Goal: Task Accomplishment & Management: Manage account settings

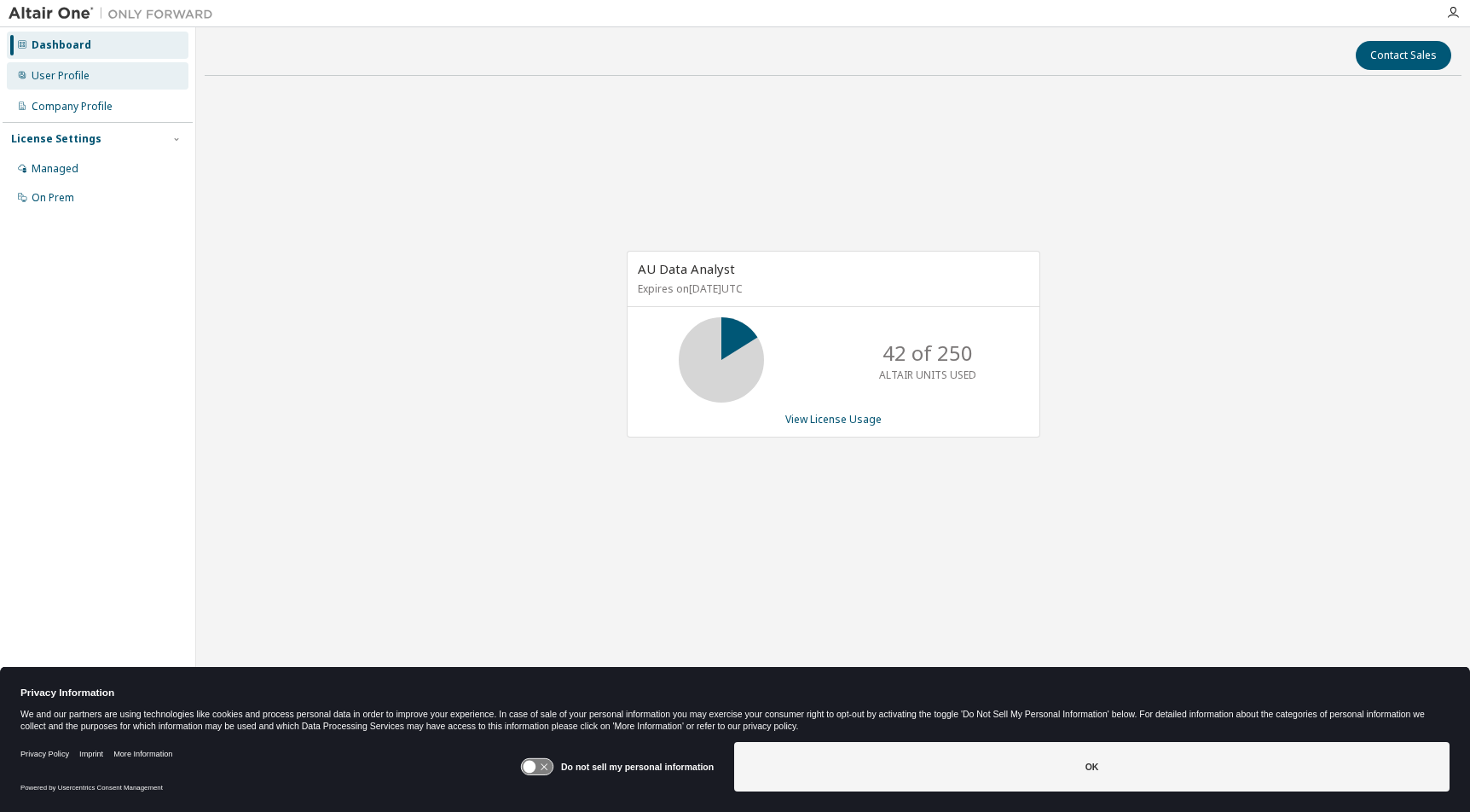
click at [96, 77] on div "User Profile" at bounding box center [97, 76] width 182 height 28
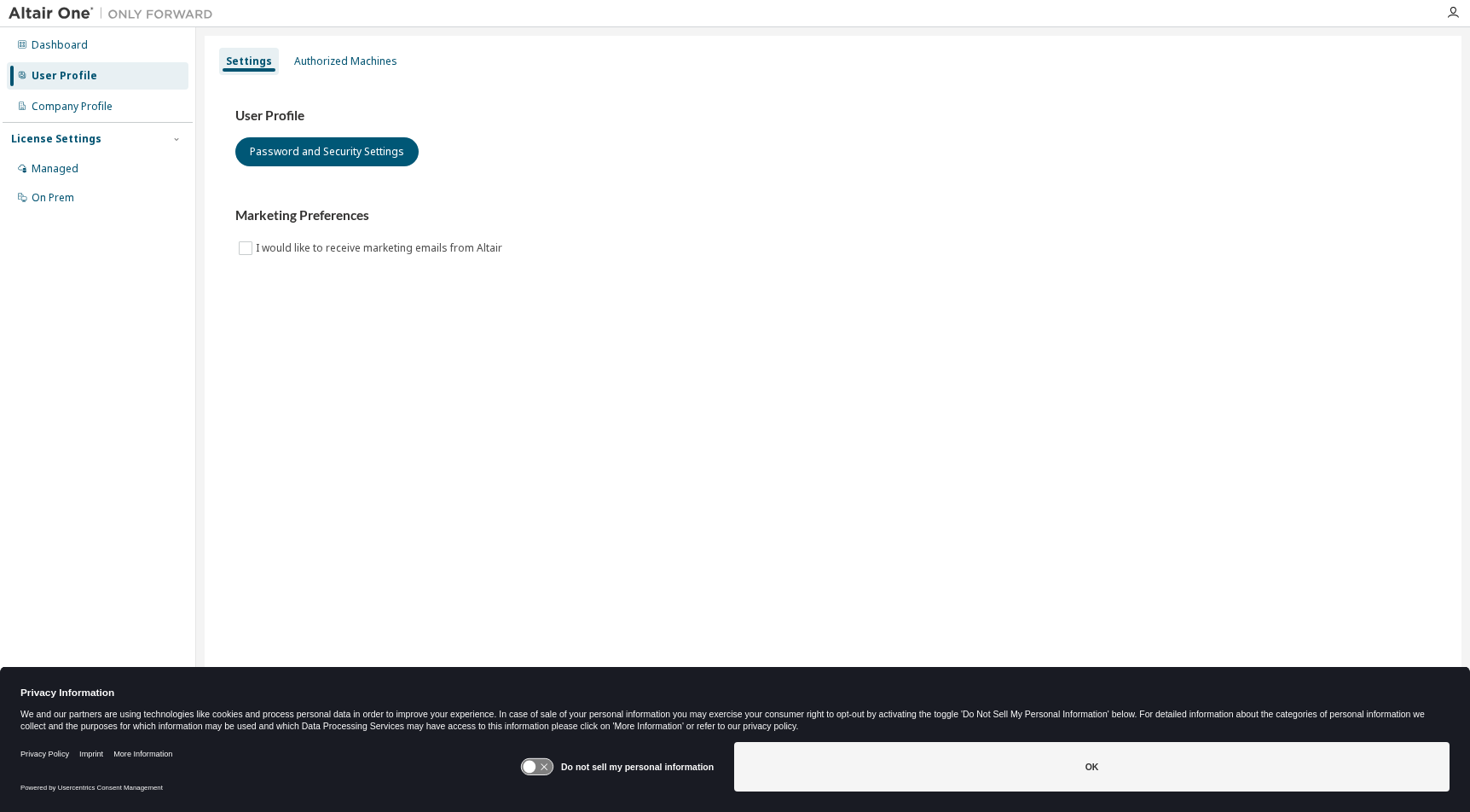
click at [529, 302] on div "User Profile Password and Security Settings Marketing Preferences I would like …" at bounding box center [833, 193] width 1237 height 232
click at [329, 59] on div "Authorized Machines" at bounding box center [346, 61] width 103 height 14
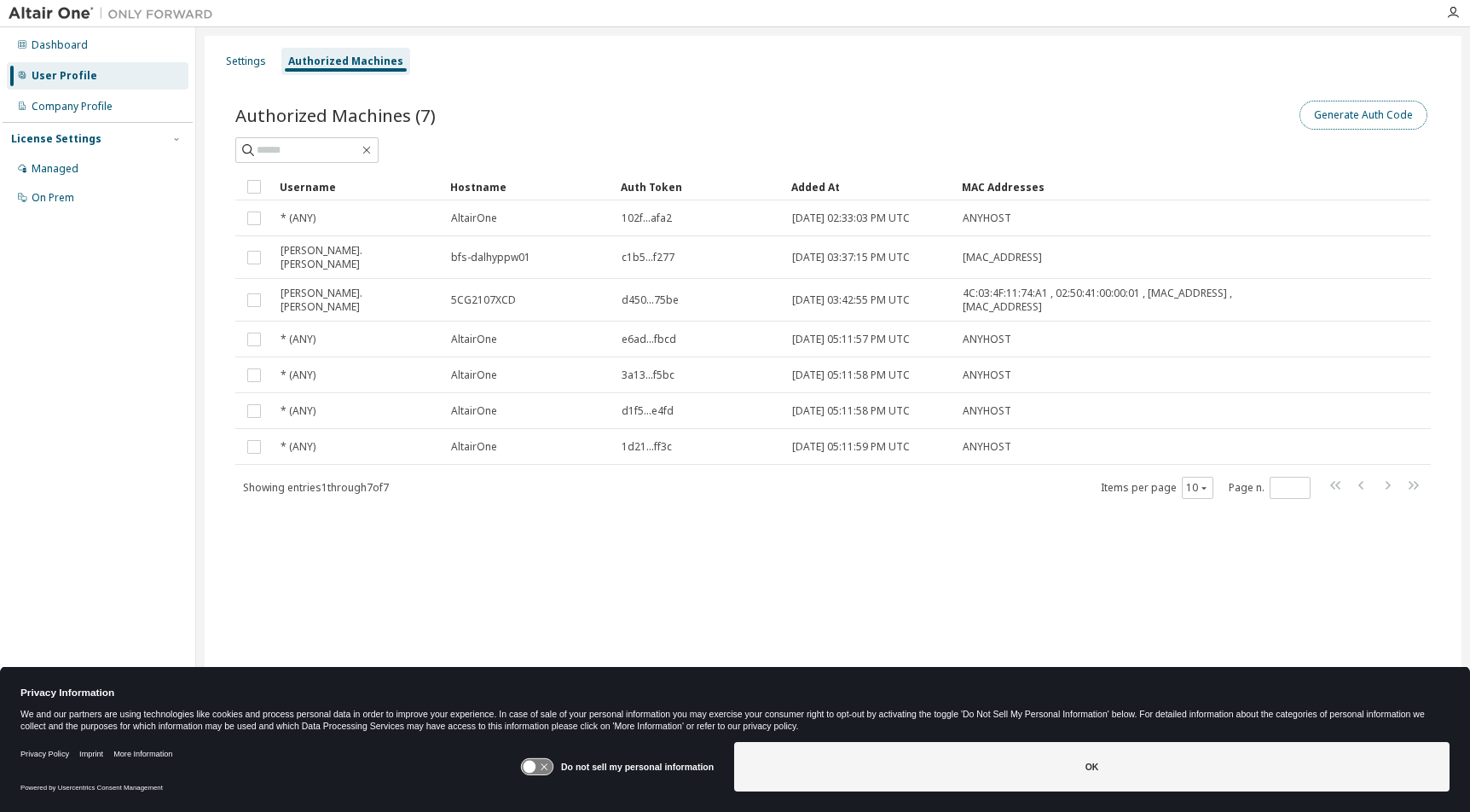
click at [877, 117] on button "Generate Auth Code" at bounding box center [1364, 114] width 128 height 29
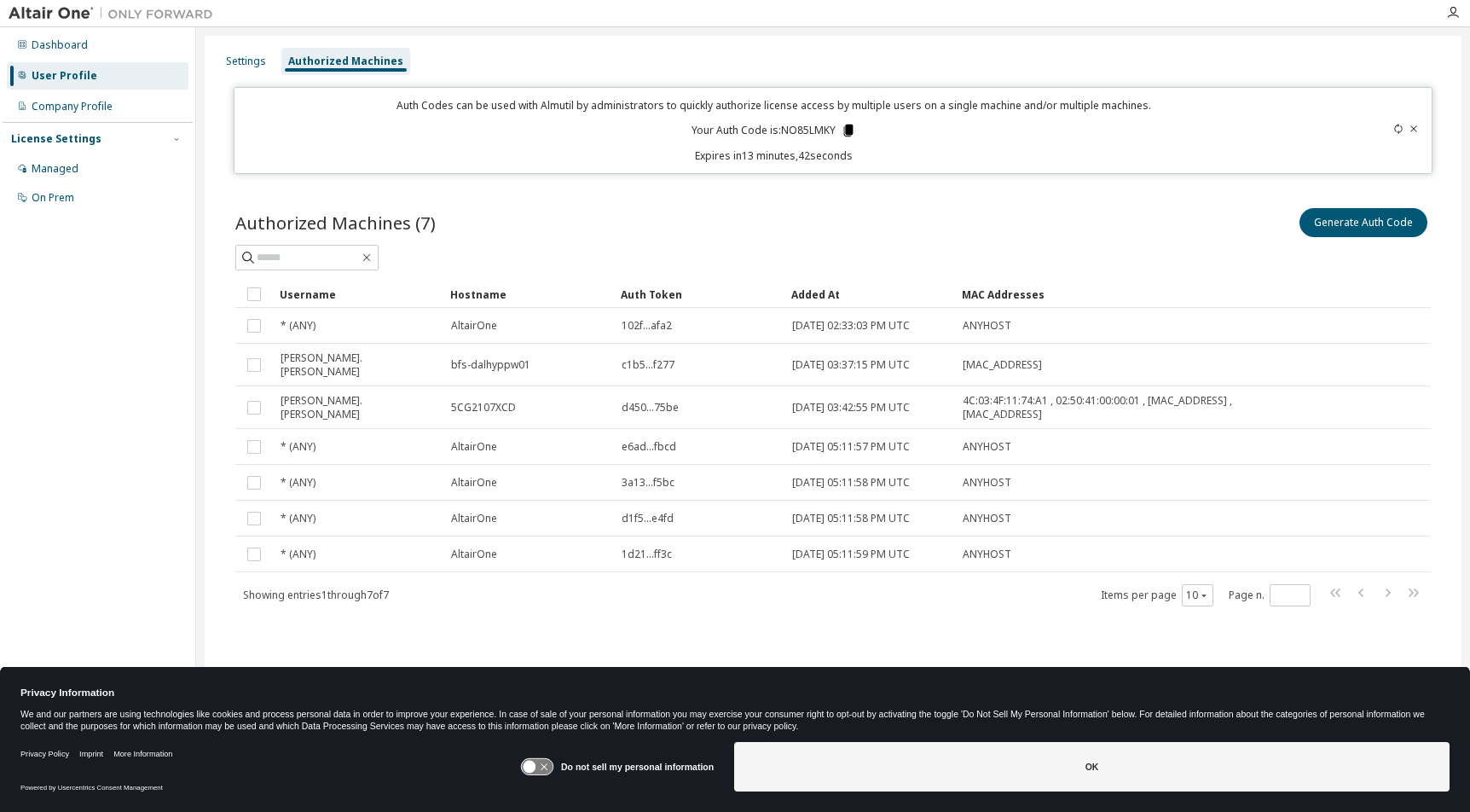
click at [852, 129] on icon at bounding box center [850, 130] width 10 height 12
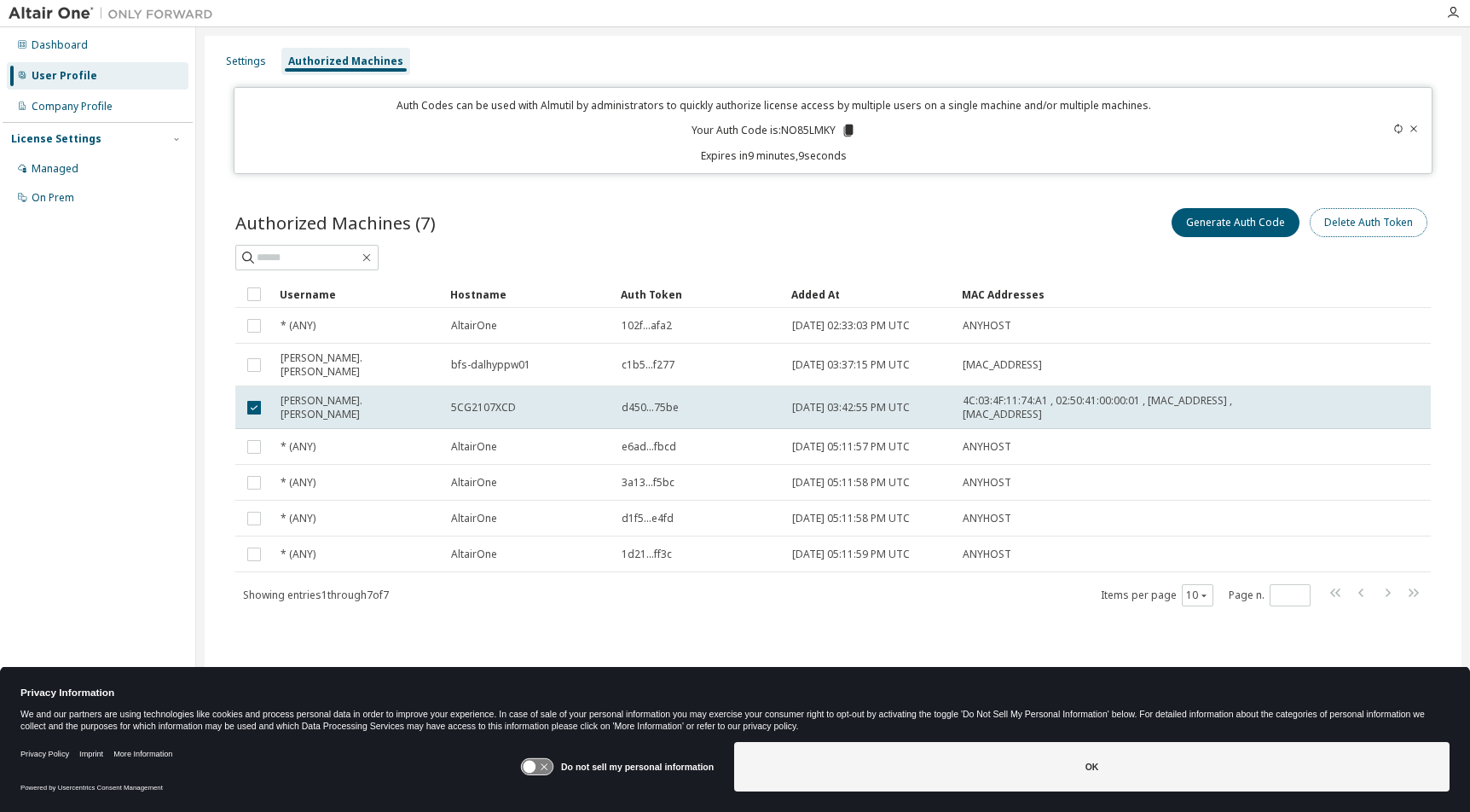
click at [877, 219] on button "Delete Auth Token" at bounding box center [1370, 221] width 118 height 29
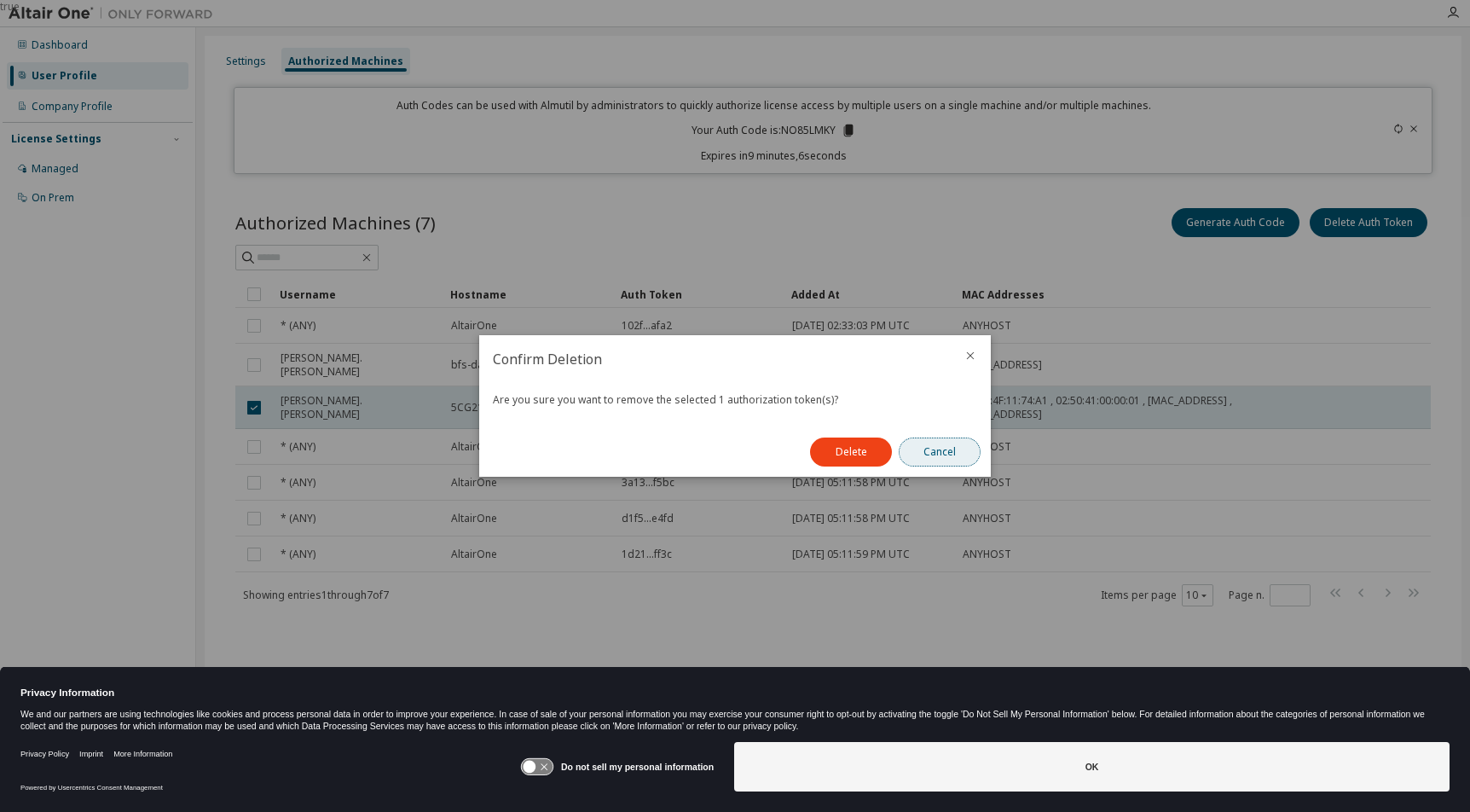
click at [877, 456] on button "Cancel" at bounding box center [939, 451] width 82 height 29
